Goal: Navigation & Orientation: Find specific page/section

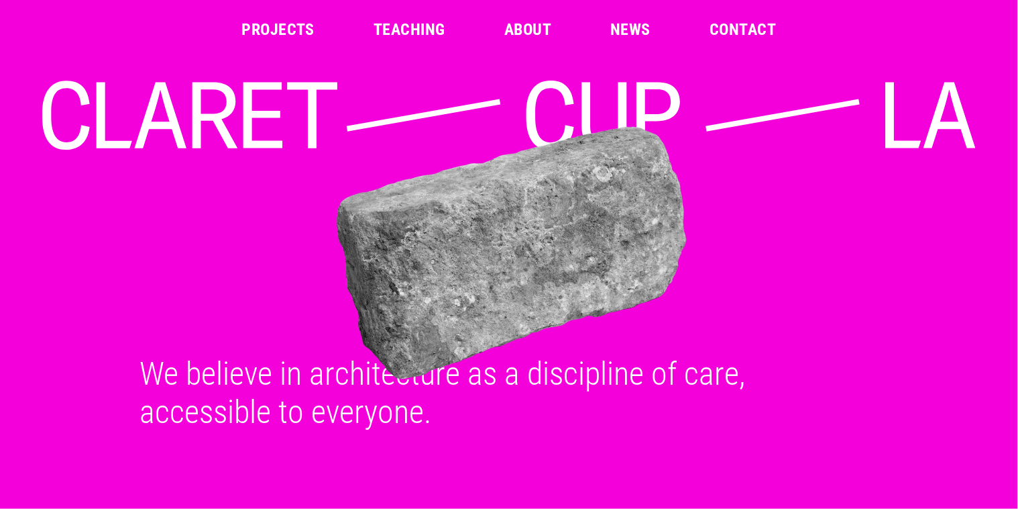
click at [244, 92] on icon at bounding box center [263, 116] width 39 height 66
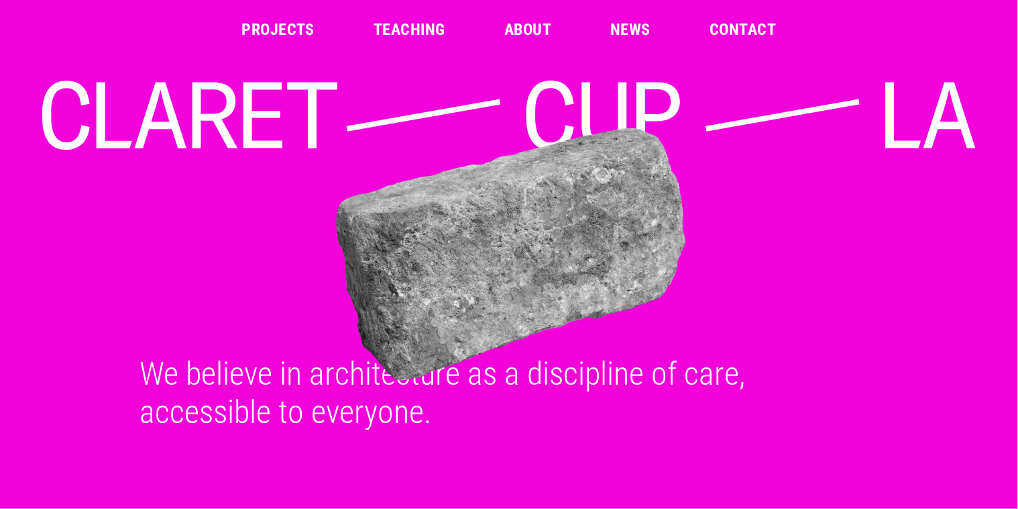
click at [295, 30] on link "Projects" at bounding box center [278, 29] width 73 height 16
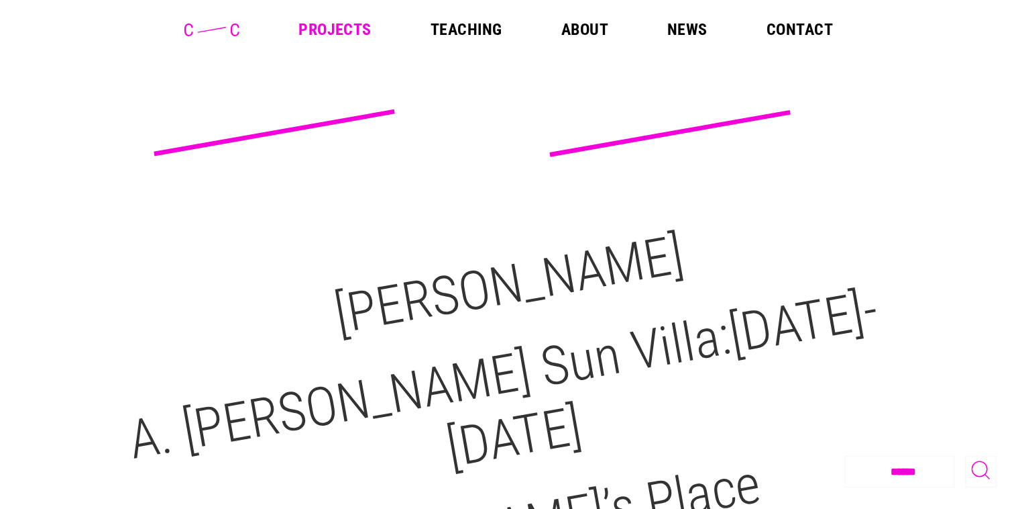
click at [585, 25] on link "About" at bounding box center [585, 29] width 47 height 16
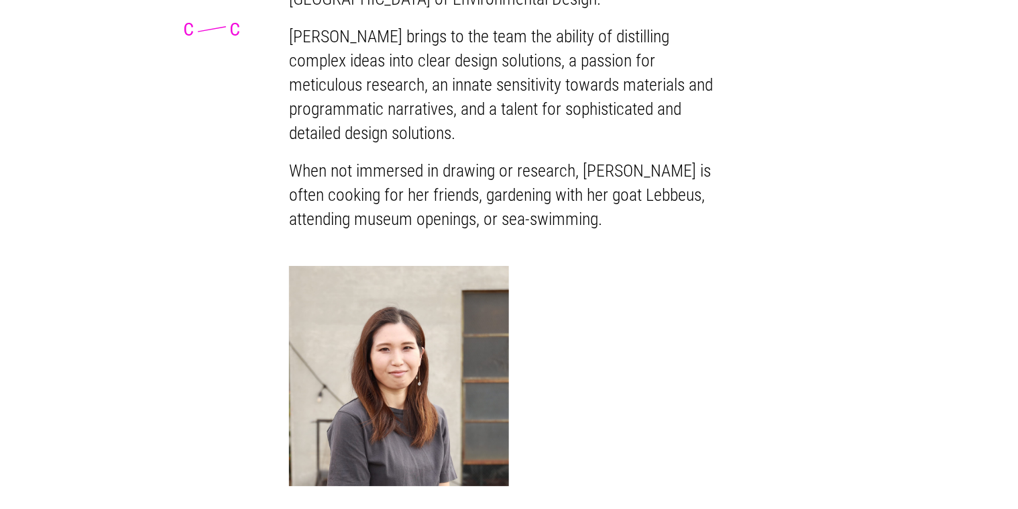
scroll to position [2813, 0]
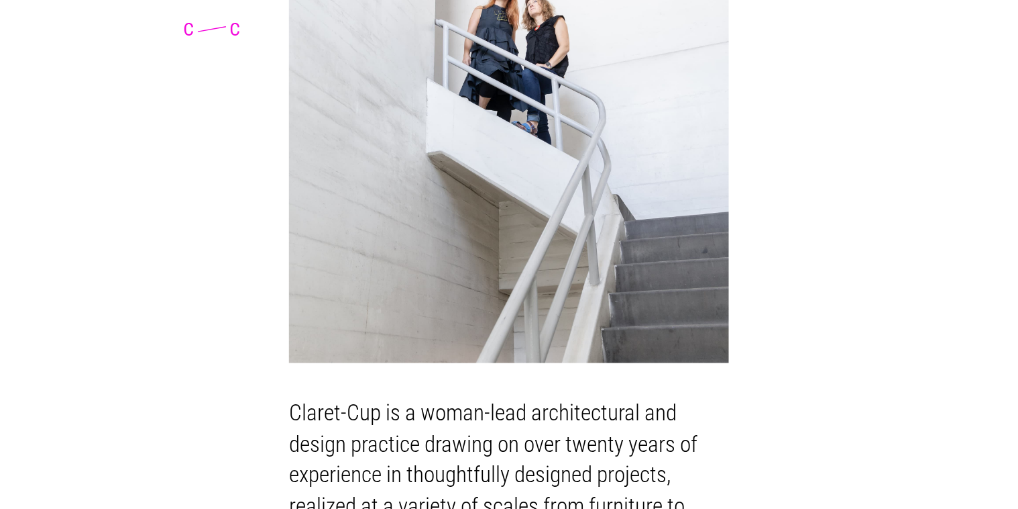
scroll to position [0, 0]
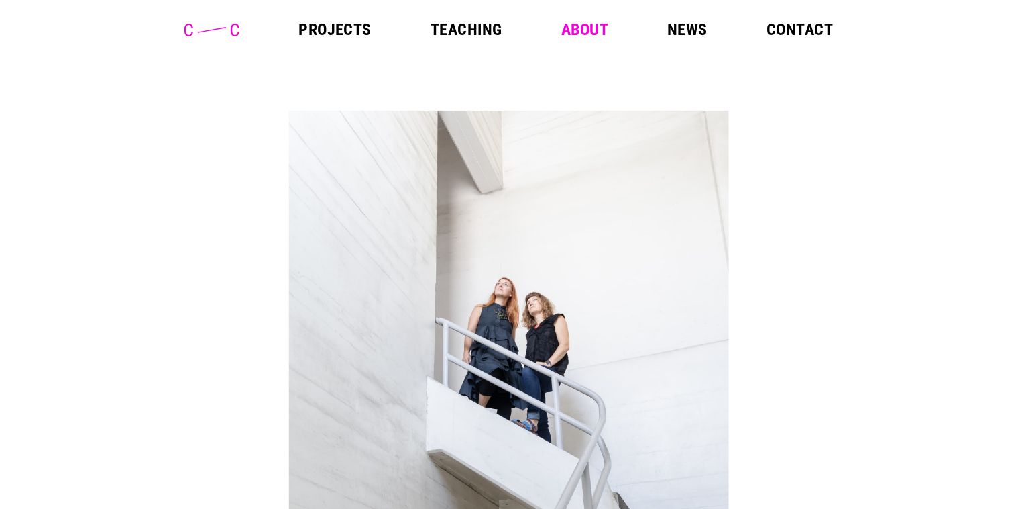
click at [697, 30] on link "News" at bounding box center [688, 29] width 40 height 16
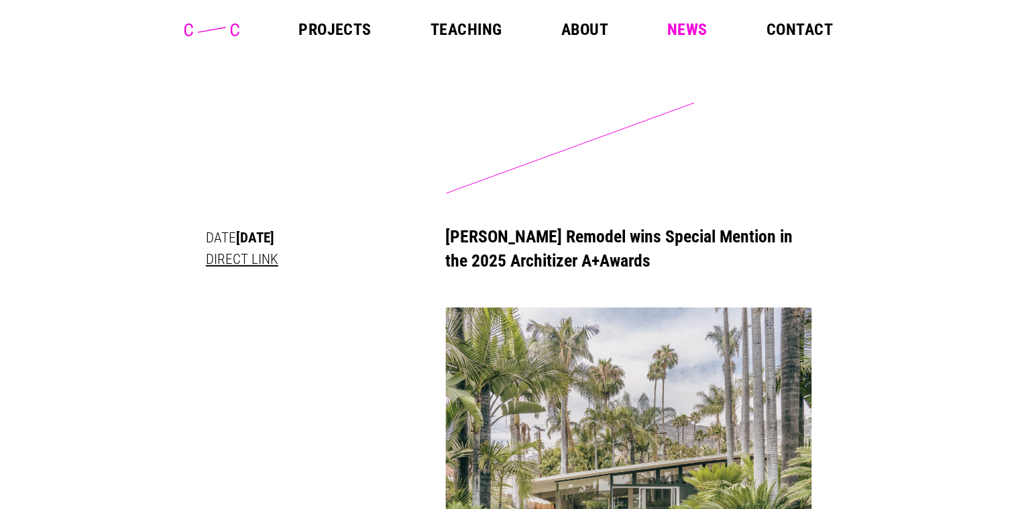
click at [349, 31] on link "Projects" at bounding box center [335, 29] width 73 height 16
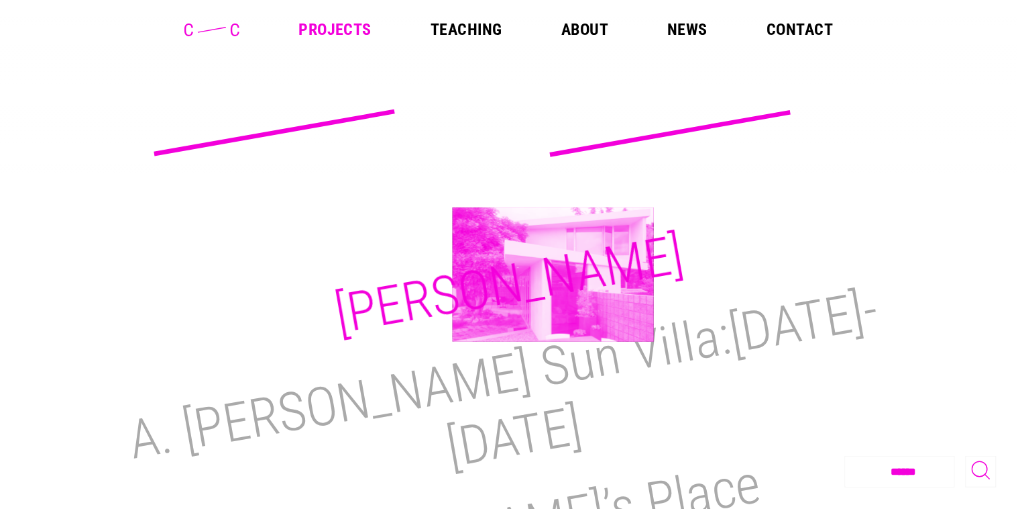
click at [553, 274] on h2 "M.H. Lair" at bounding box center [509, 284] width 358 height 123
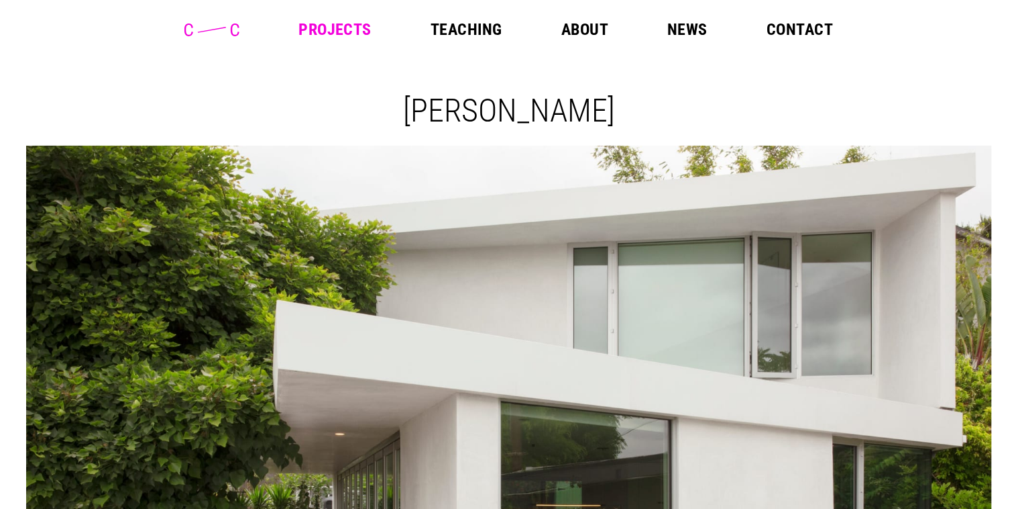
click at [327, 28] on link "Projects" at bounding box center [335, 29] width 73 height 16
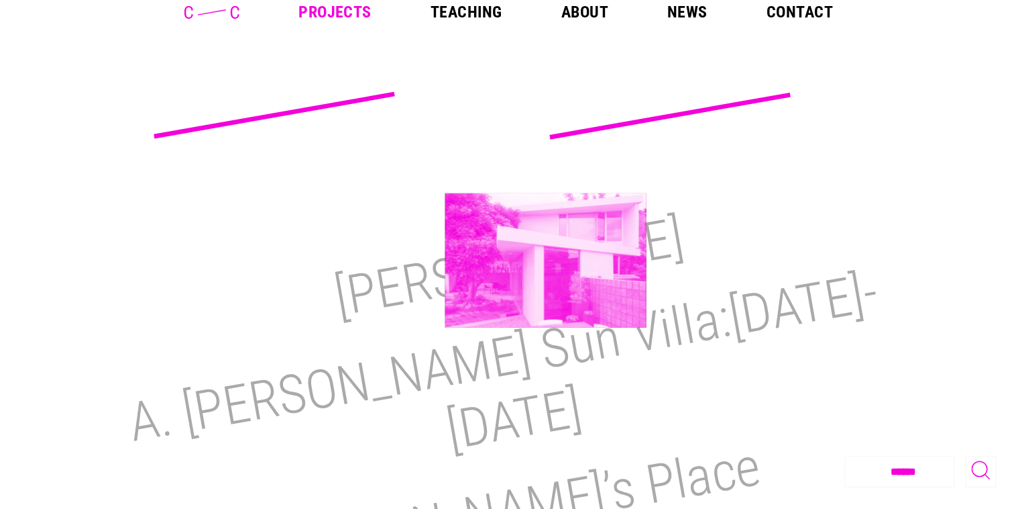
scroll to position [127, 0]
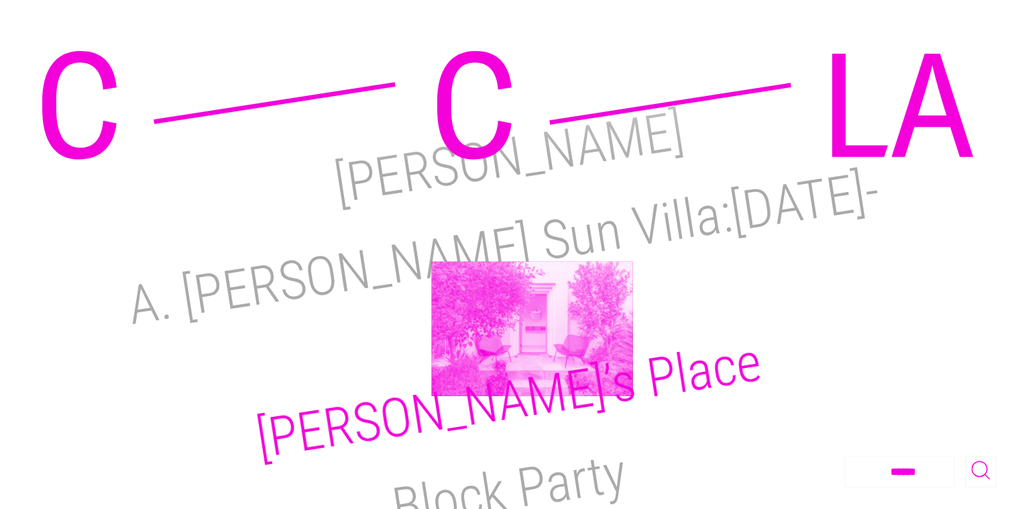
click at [533, 331] on h2 "[PERSON_NAME]’s Place" at bounding box center [508, 401] width 513 height 140
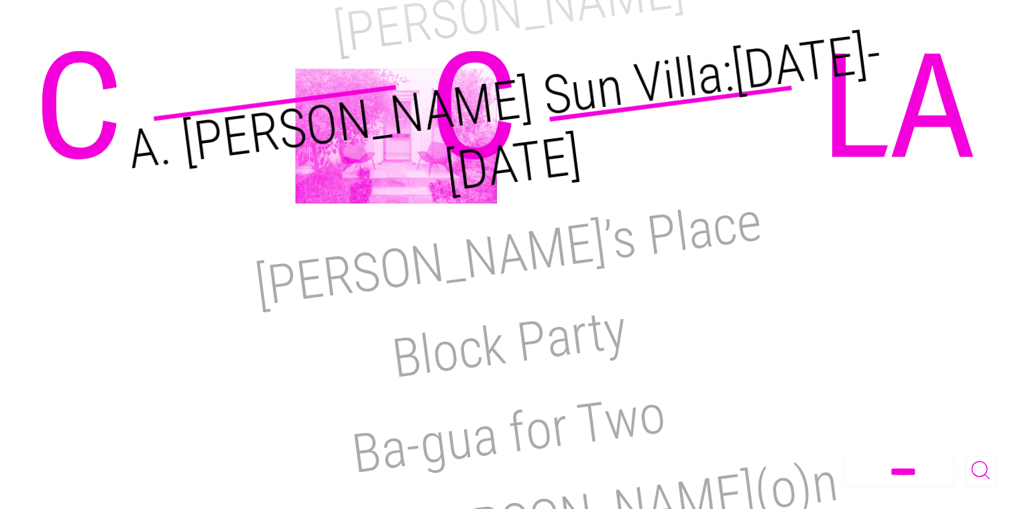
scroll to position [276, 0]
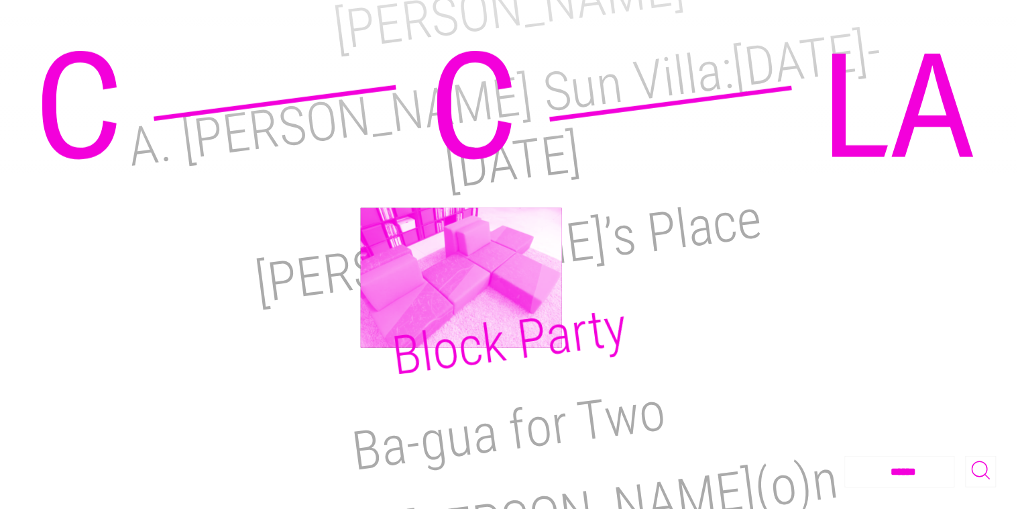
click at [462, 295] on h2 "Block Party" at bounding box center [509, 341] width 242 height 93
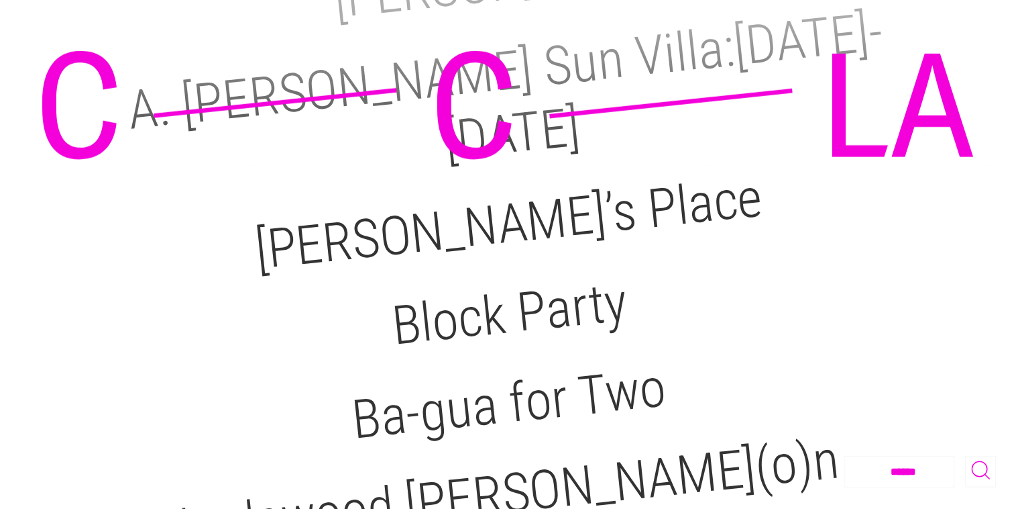
scroll to position [434, 0]
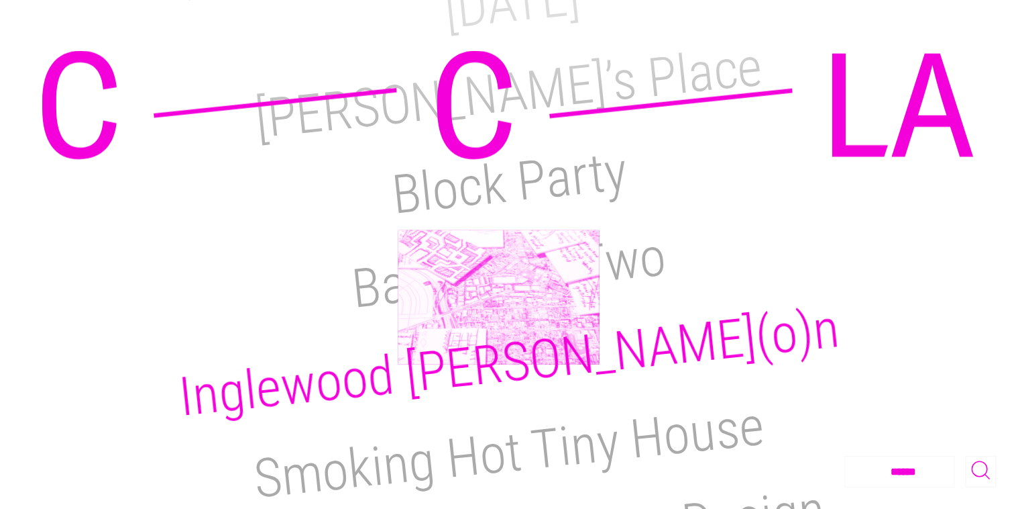
click at [499, 297] on h2 "Inglewood [PERSON_NAME](o)n" at bounding box center [509, 363] width 666 height 132
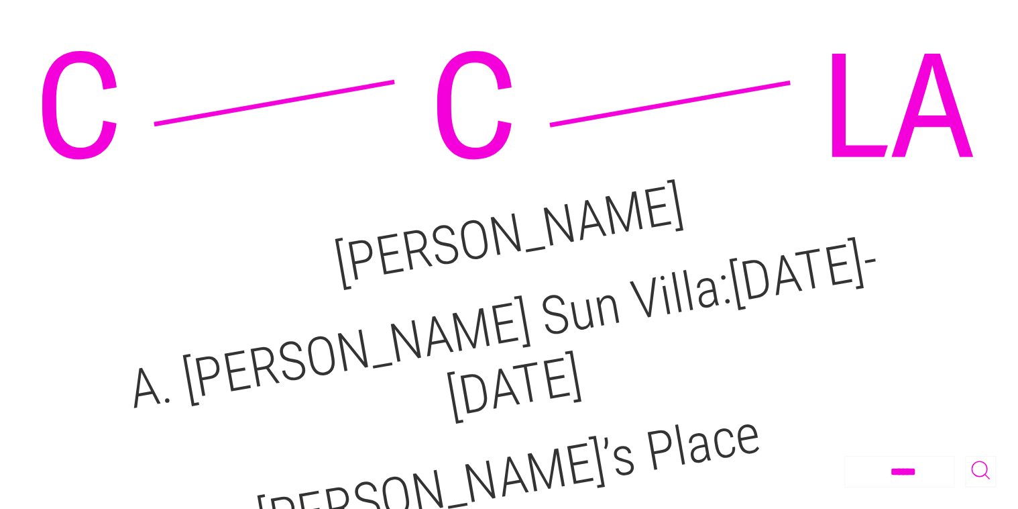
scroll to position [0, 0]
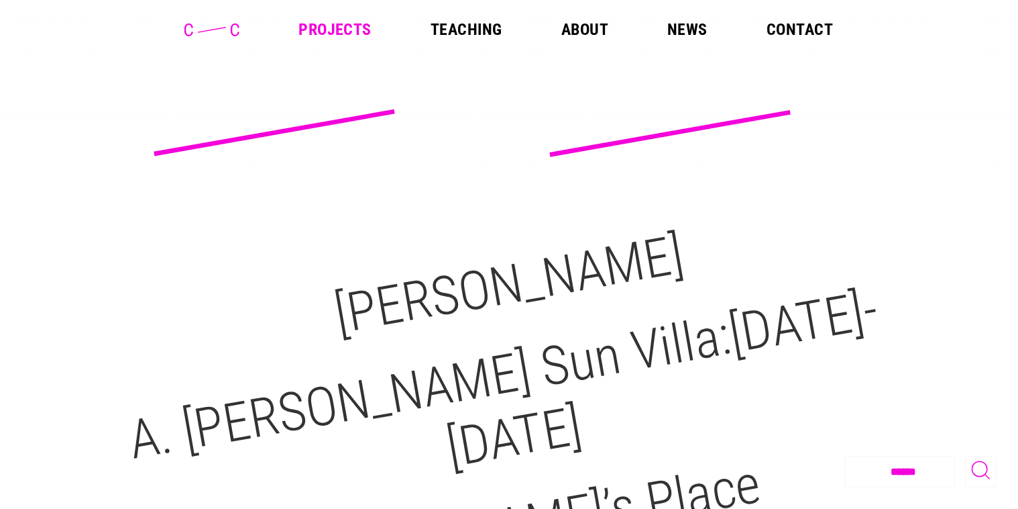
click at [492, 29] on link "Teaching" at bounding box center [467, 29] width 72 height 16
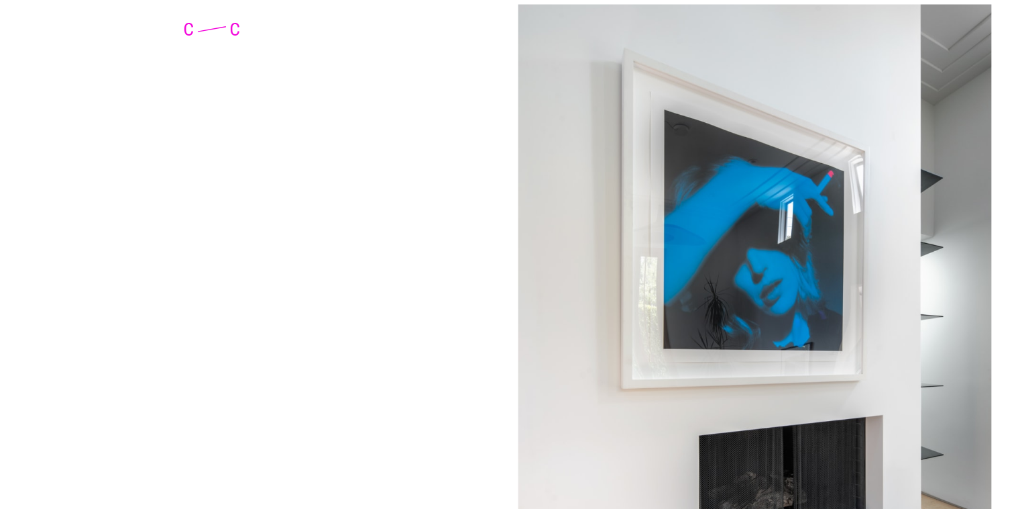
scroll to position [6974, 0]
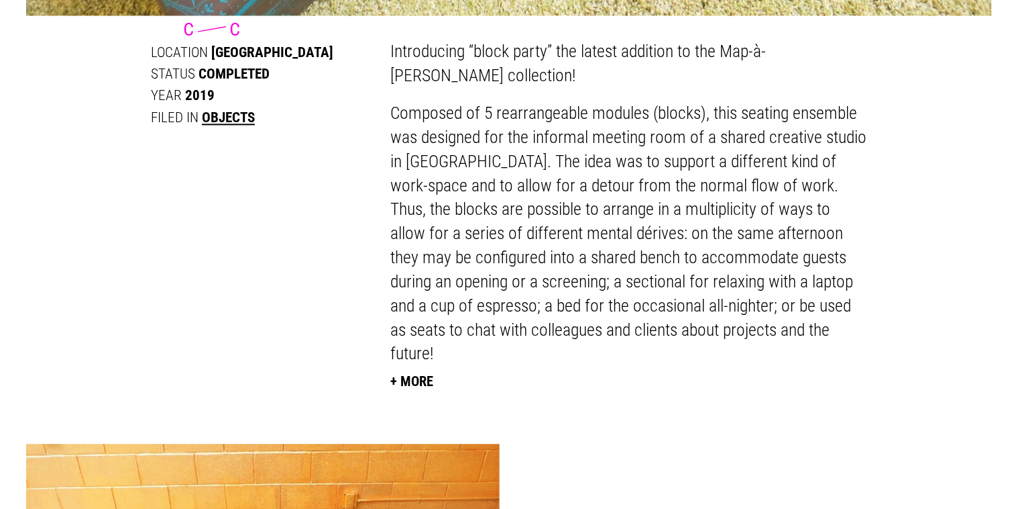
scroll to position [1261, 0]
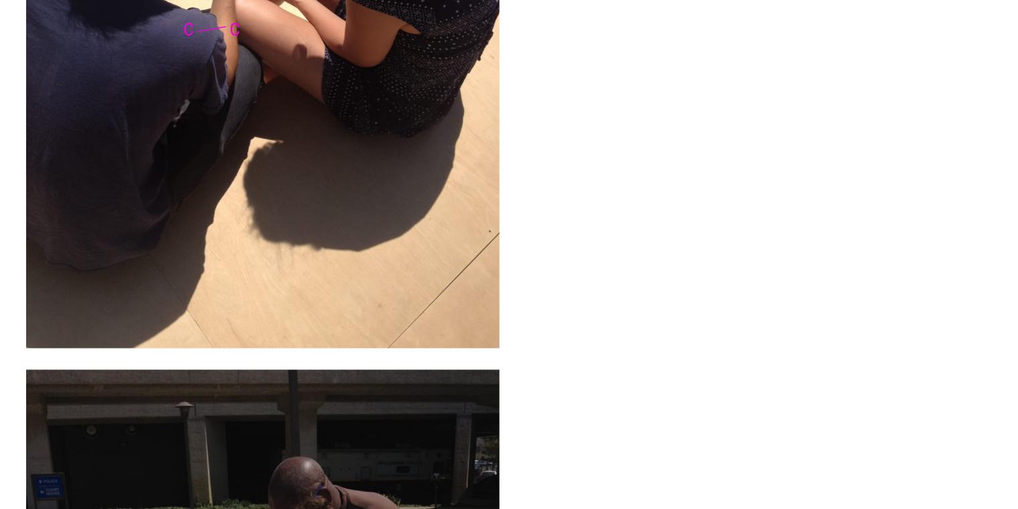
scroll to position [5008, 0]
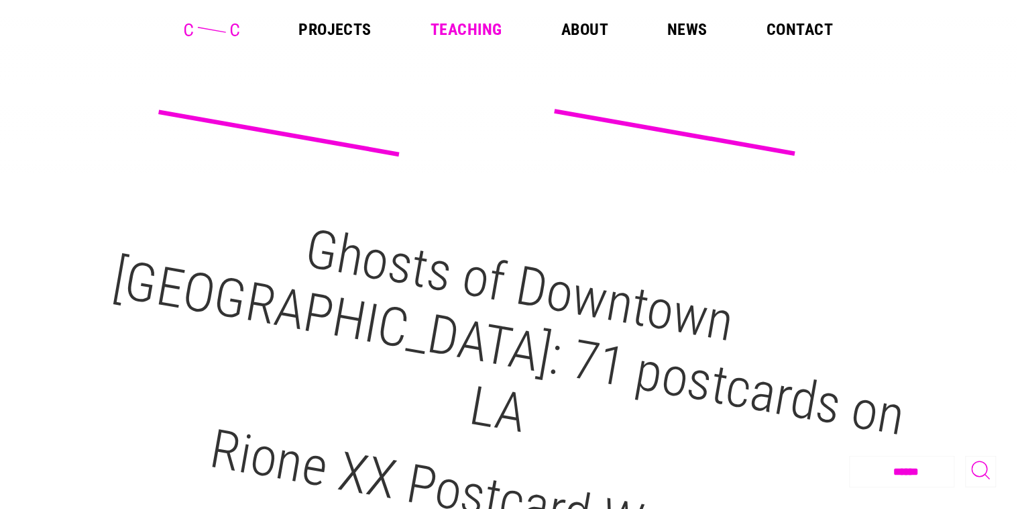
click at [696, 30] on link "News" at bounding box center [688, 29] width 40 height 16
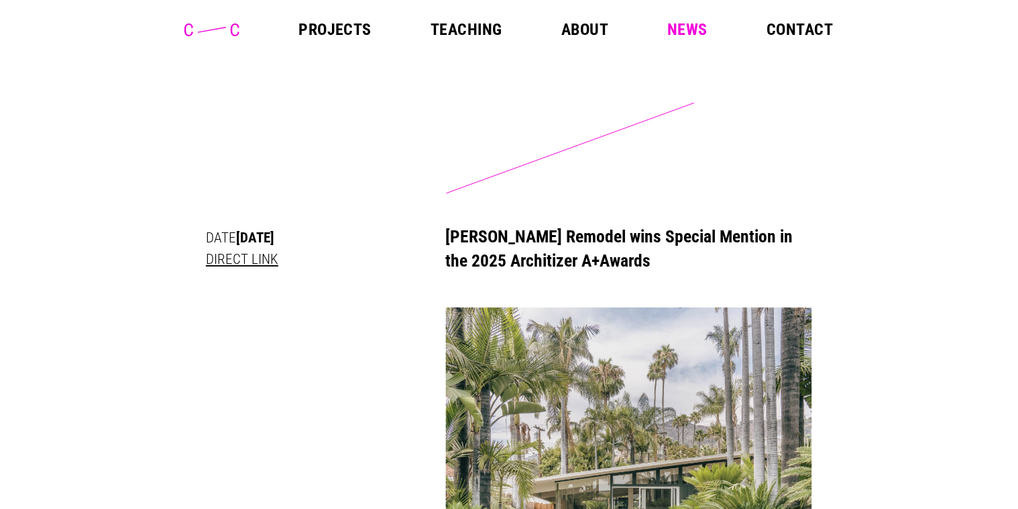
click at [338, 34] on link "Projects" at bounding box center [335, 29] width 73 height 16
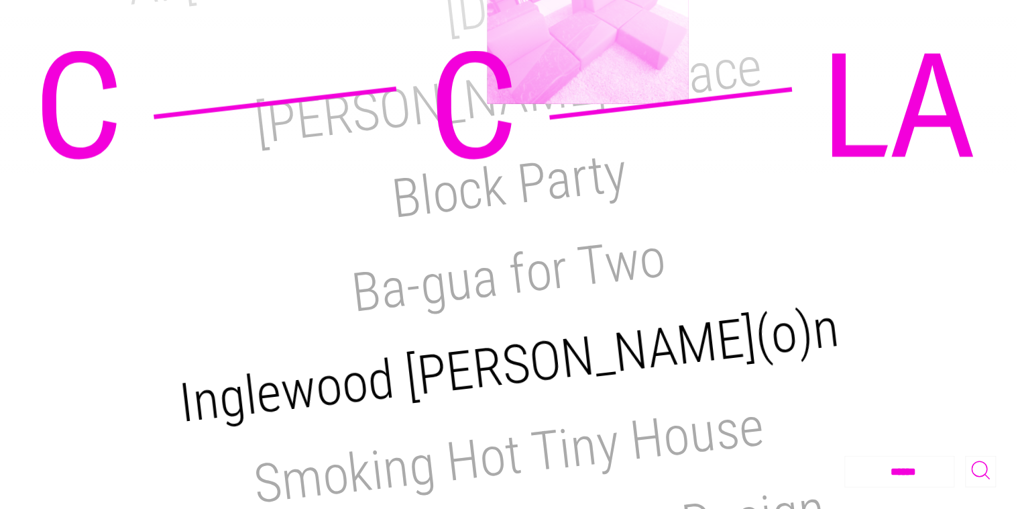
scroll to position [549, 0]
